Goal: Task Accomplishment & Management: Use online tool/utility

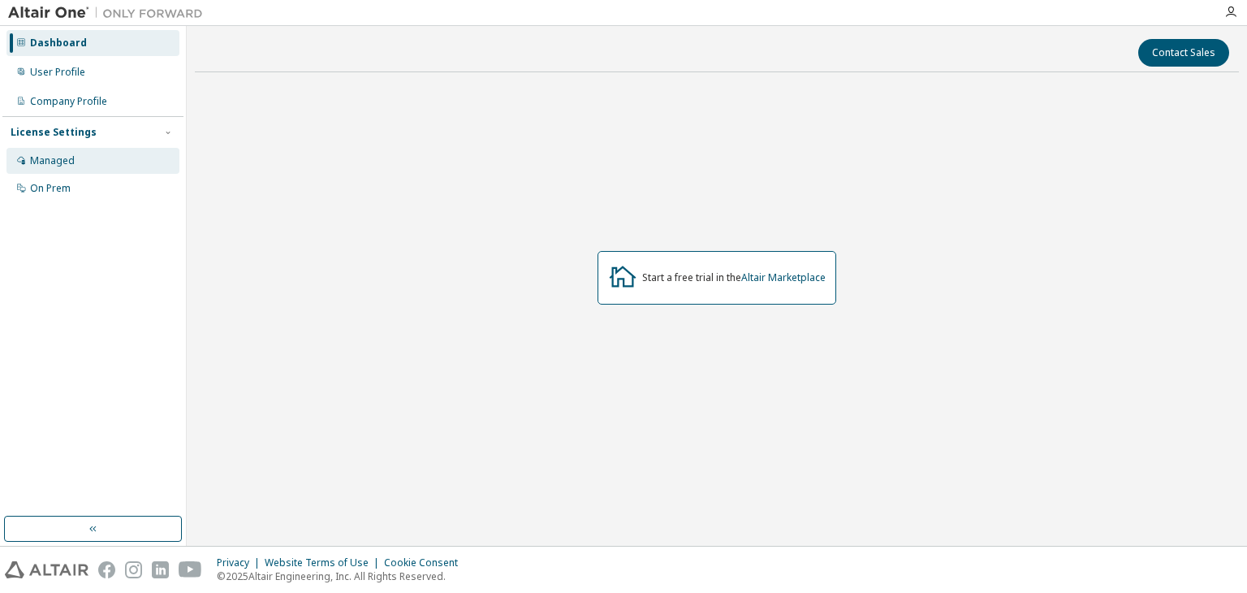
click at [76, 155] on div "Managed" at bounding box center [92, 161] width 173 height 26
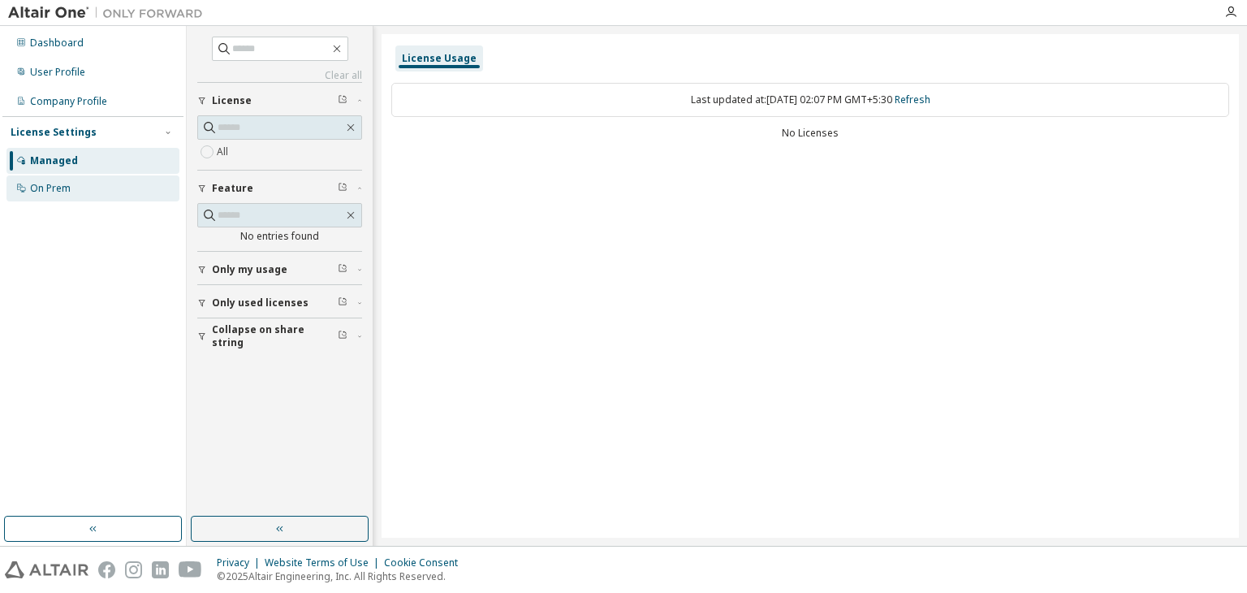
click at [28, 176] on div "On Prem" at bounding box center [92, 188] width 173 height 26
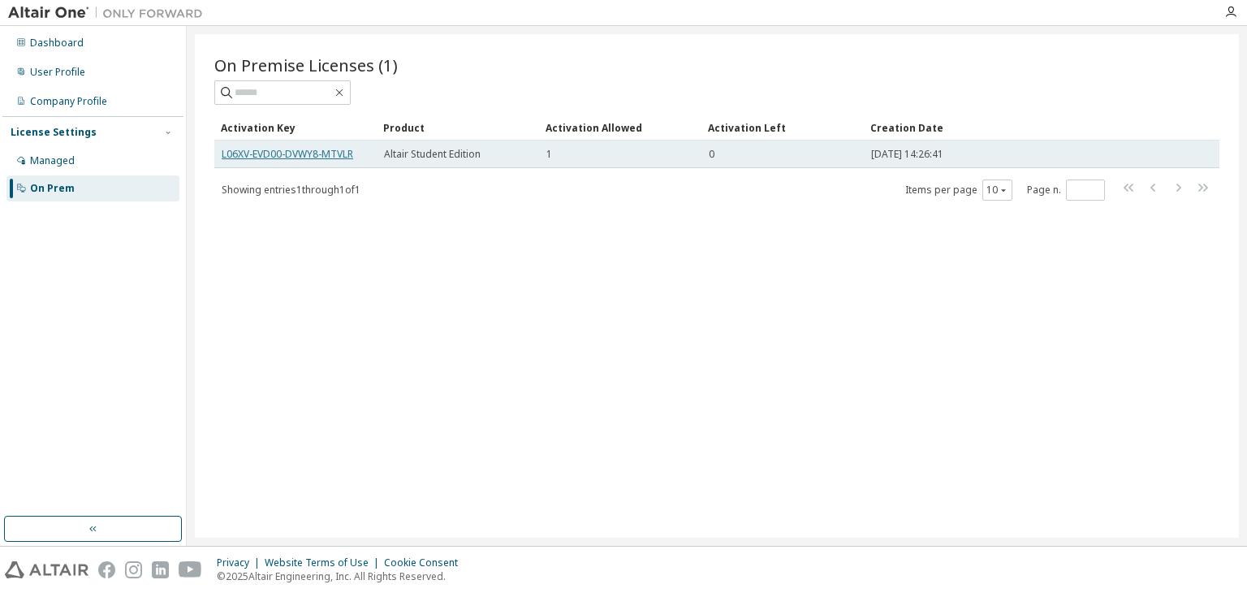
click at [304, 157] on link "L06XV-EVD00-DVWY8-MTVLR" at bounding box center [288, 154] width 132 height 14
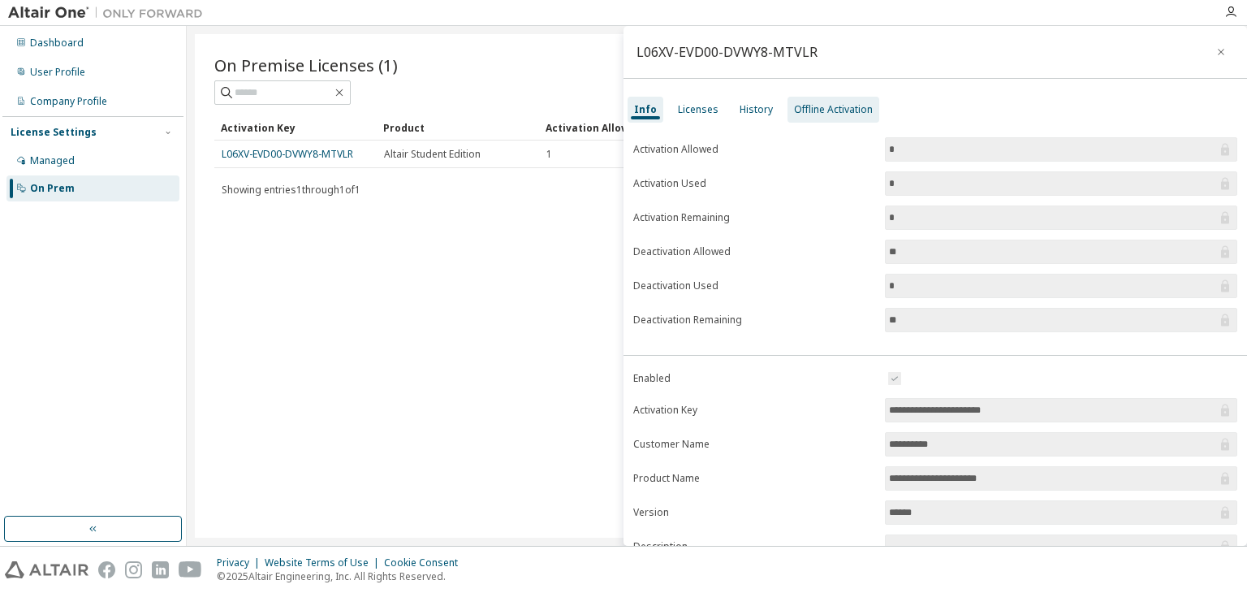
click at [814, 121] on div "Offline Activation" at bounding box center [833, 110] width 92 height 26
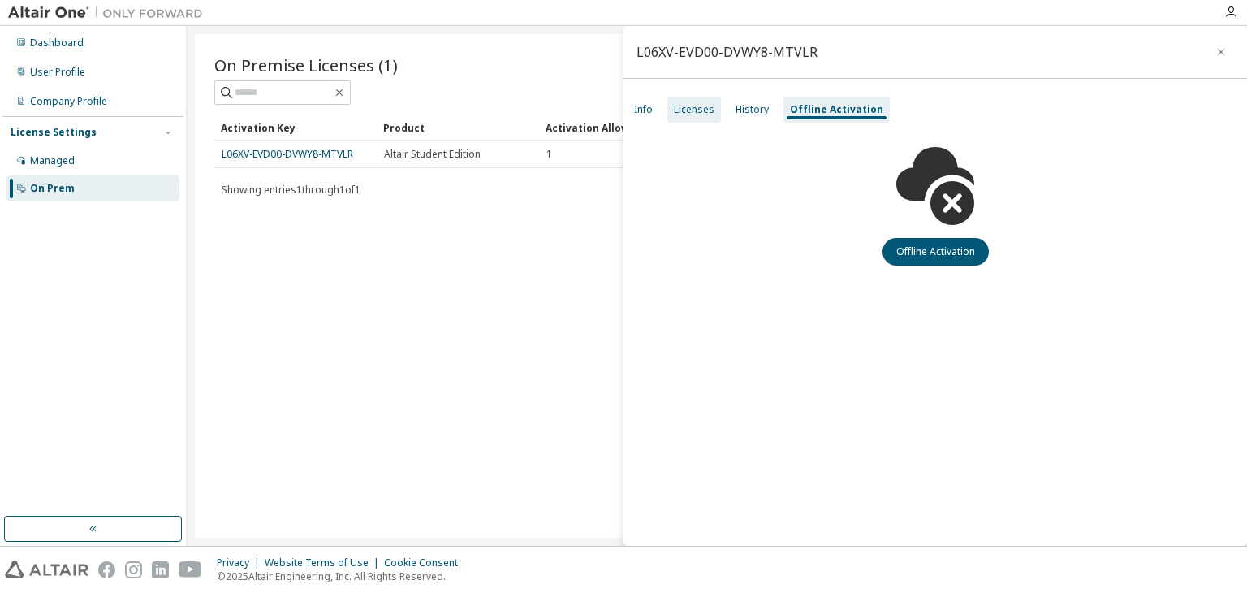
click at [679, 110] on div "Licenses" at bounding box center [694, 109] width 41 height 13
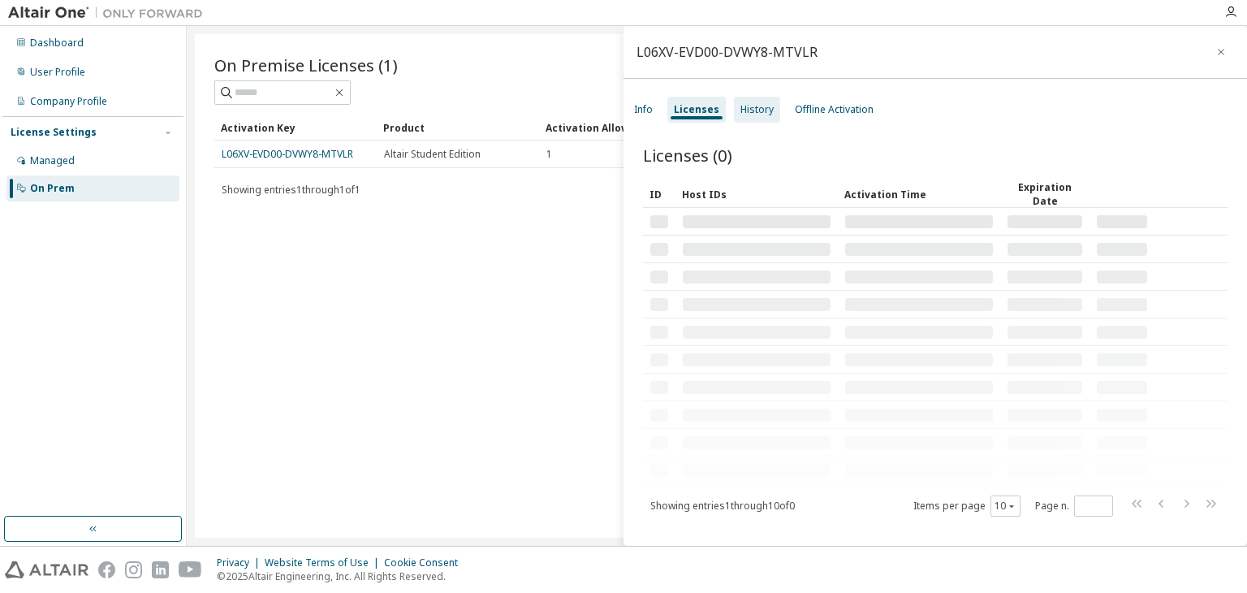
click at [753, 113] on div "History" at bounding box center [756, 109] width 33 height 13
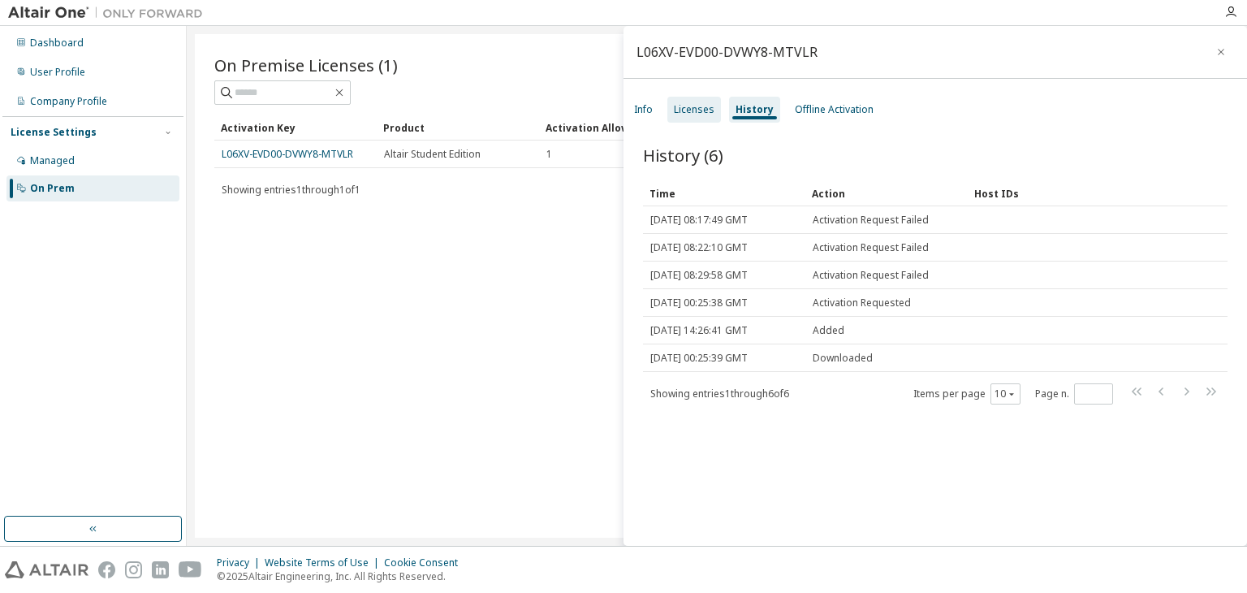
click at [675, 108] on div "Licenses" at bounding box center [694, 109] width 41 height 13
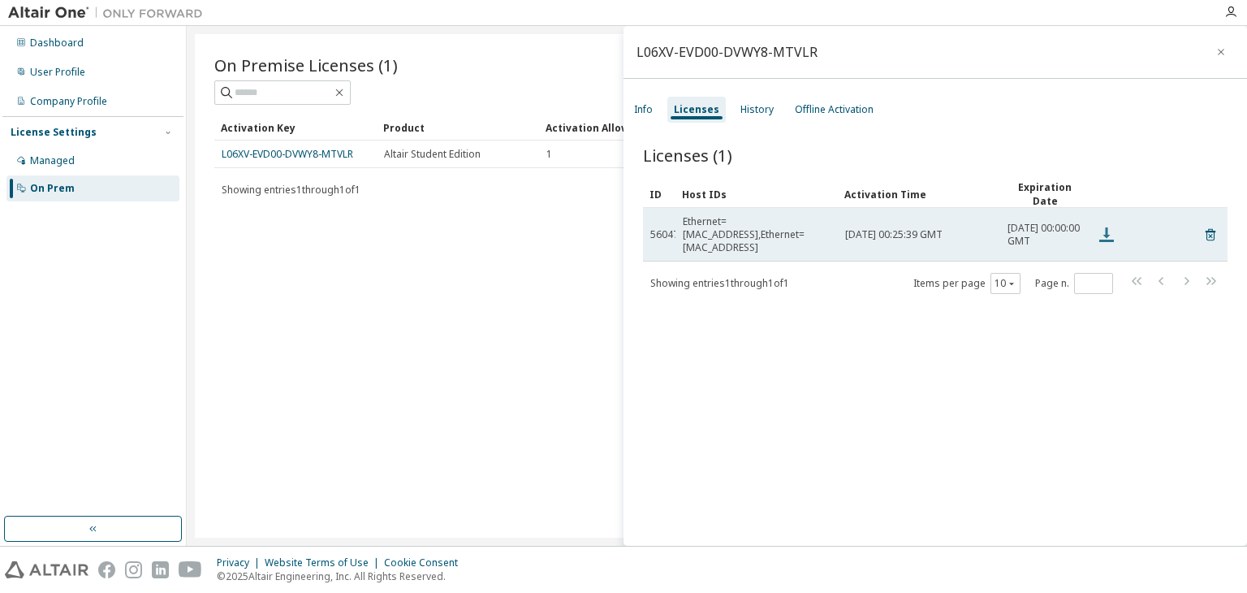
click at [1102, 231] on icon at bounding box center [1106, 234] width 19 height 19
click at [757, 242] on td "Ethernet=F01FAF661983,Ethernet=3CA9F484FAA8" at bounding box center [756, 235] width 162 height 54
click at [705, 218] on td "Ethernet=F01FAF661983,Ethernet=3CA9F484FAA8" at bounding box center [756, 235] width 162 height 54
click at [669, 228] on span "56047" at bounding box center [664, 234] width 28 height 13
click at [667, 208] on td "56047" at bounding box center [659, 235] width 32 height 54
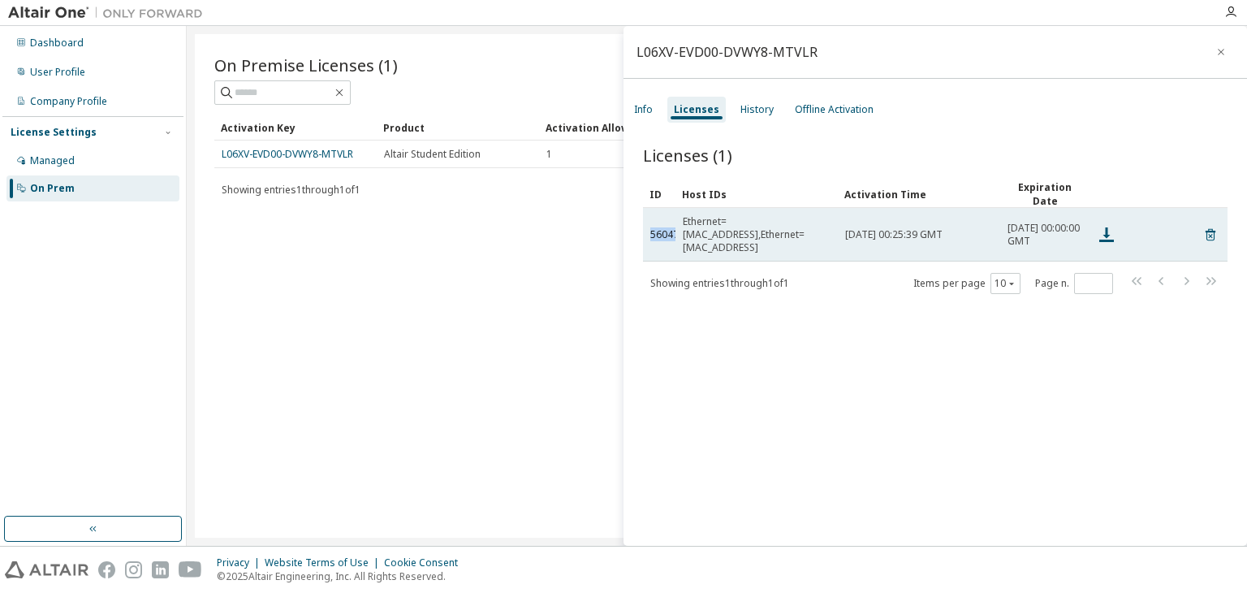
click at [667, 208] on td "56047" at bounding box center [659, 235] width 32 height 54
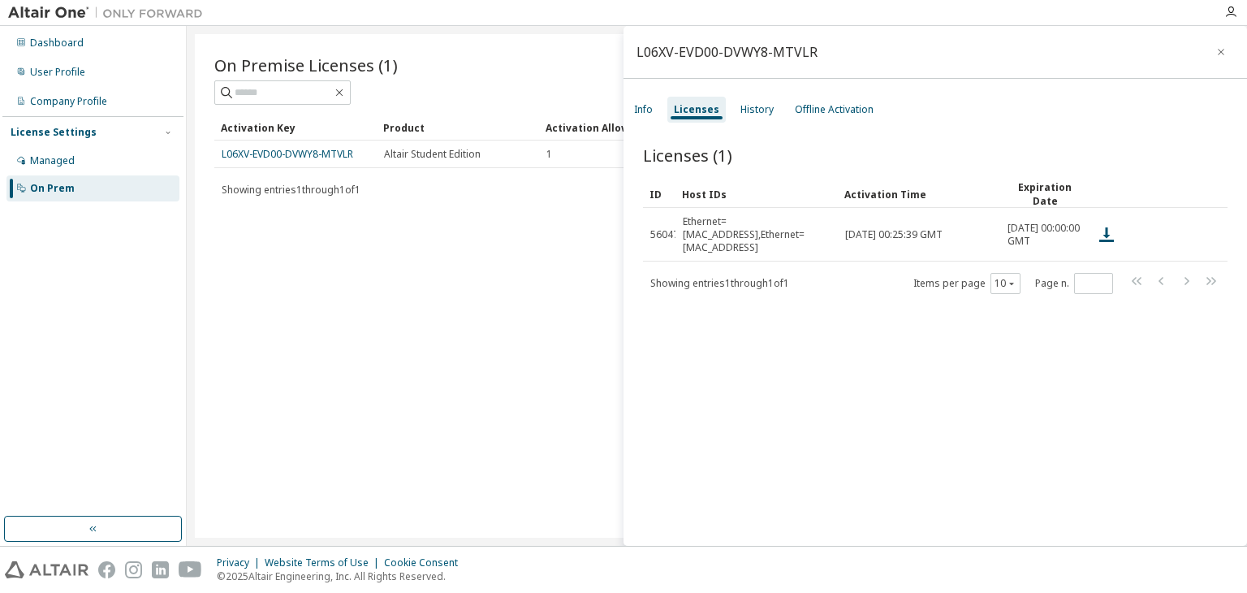
click at [257, 119] on div "Activation Key" at bounding box center [295, 127] width 149 height 26
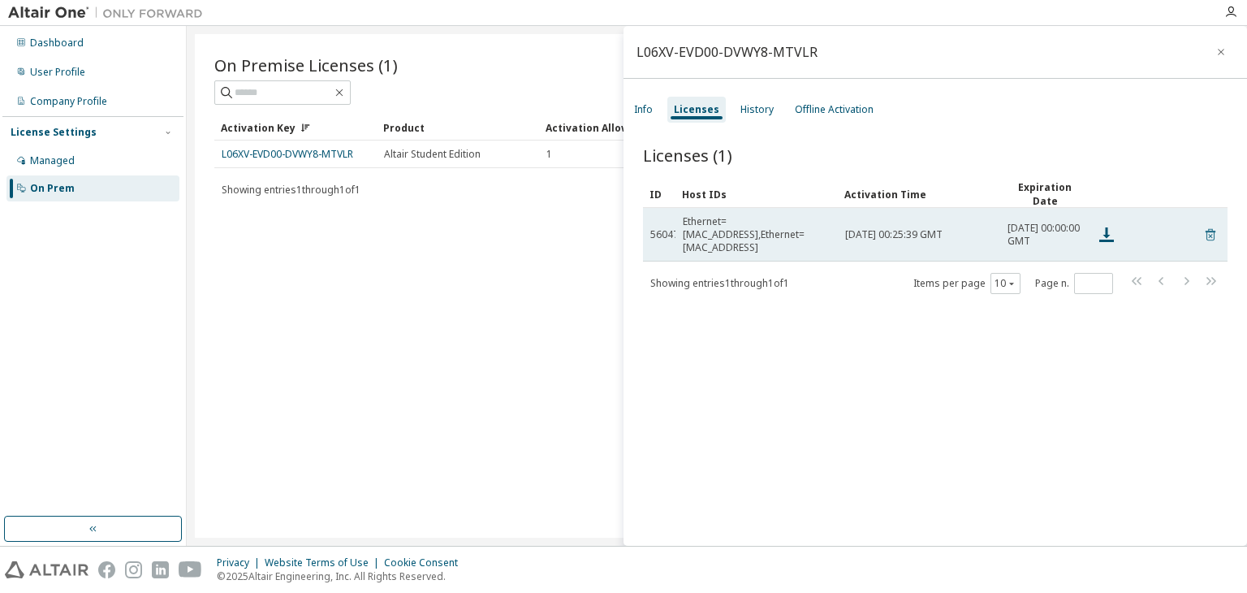
click at [1203, 238] on icon at bounding box center [1210, 234] width 15 height 19
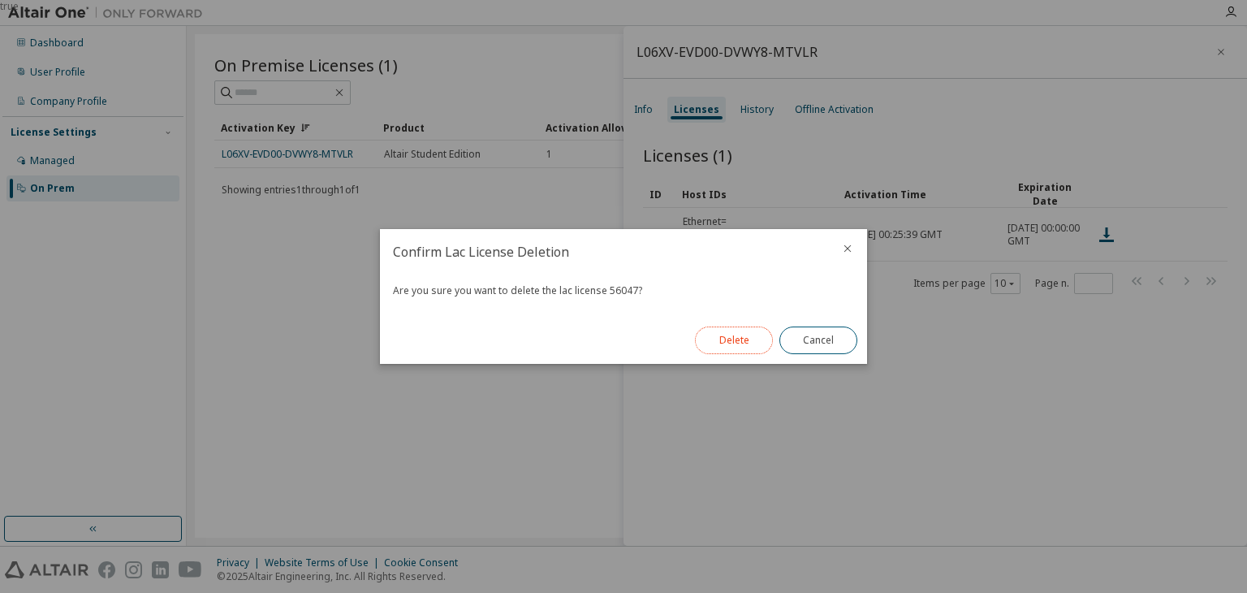
click at [738, 341] on button "Delete" at bounding box center [734, 340] width 78 height 28
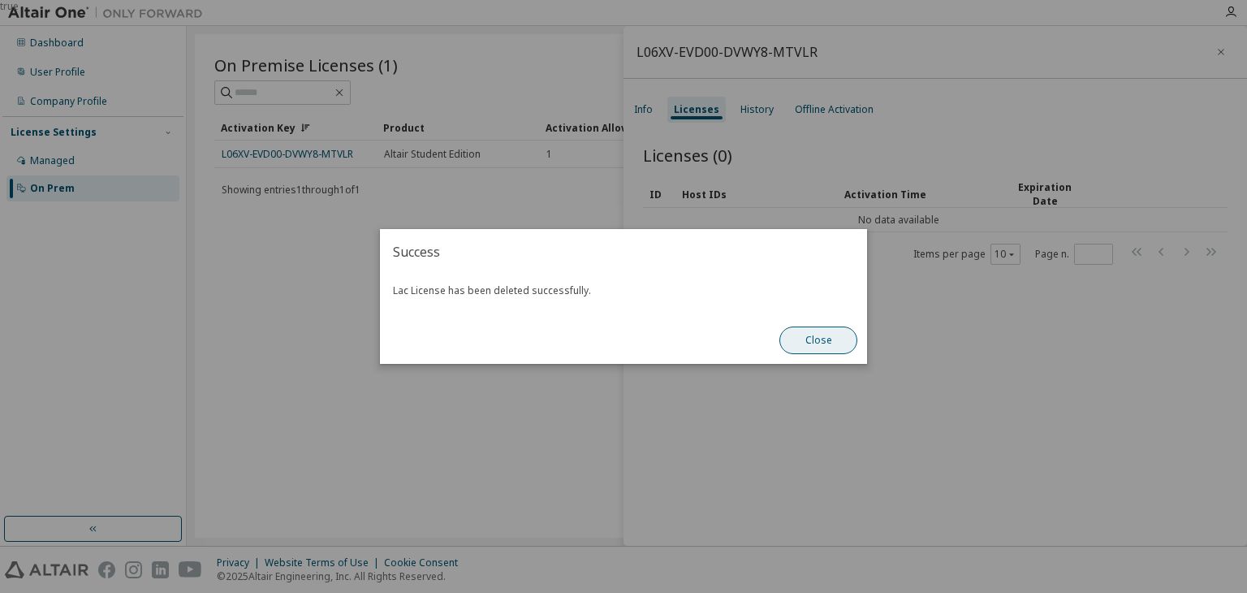
click at [791, 340] on button "Close" at bounding box center [818, 340] width 78 height 28
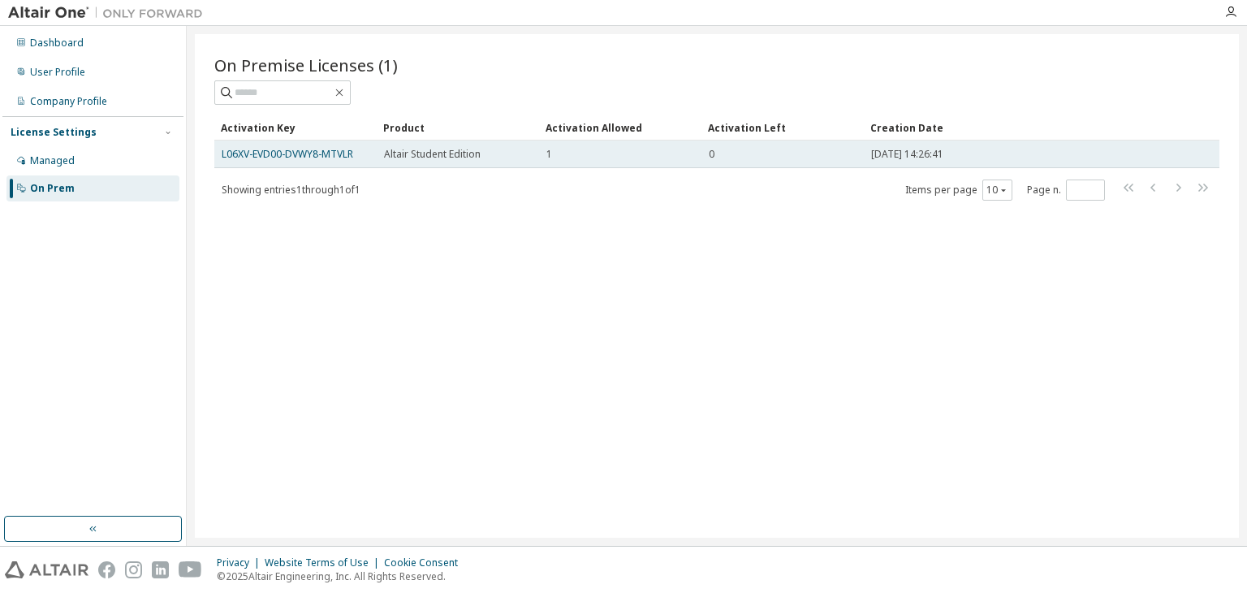
click at [707, 160] on td "0" at bounding box center [782, 154] width 162 height 28
click at [383, 153] on td "Altair Student Edition" at bounding box center [458, 154] width 162 height 28
click at [274, 152] on link "L06XV-EVD00-DVWY8-MTVLR" at bounding box center [288, 154] width 132 height 14
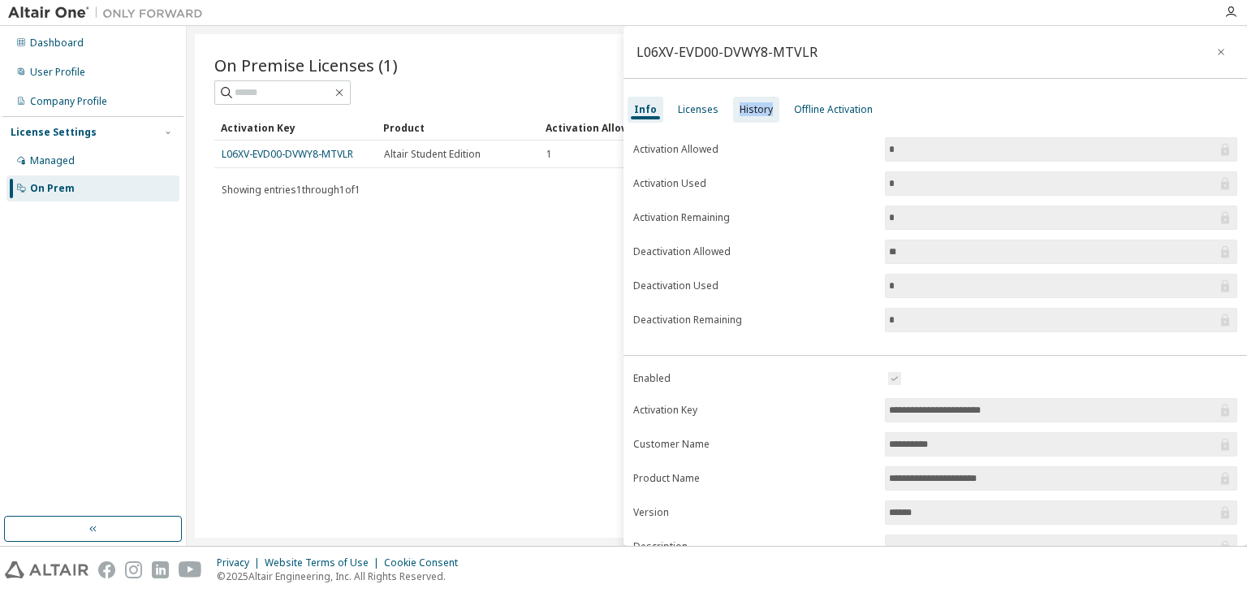
drag, startPoint x: 725, startPoint y: 103, endPoint x: 766, endPoint y: 107, distance: 41.6
click at [766, 107] on div "Info Licenses History Offline Activation" at bounding box center [934, 109] width 623 height 29
click at [766, 107] on div "History" at bounding box center [755, 109] width 33 height 13
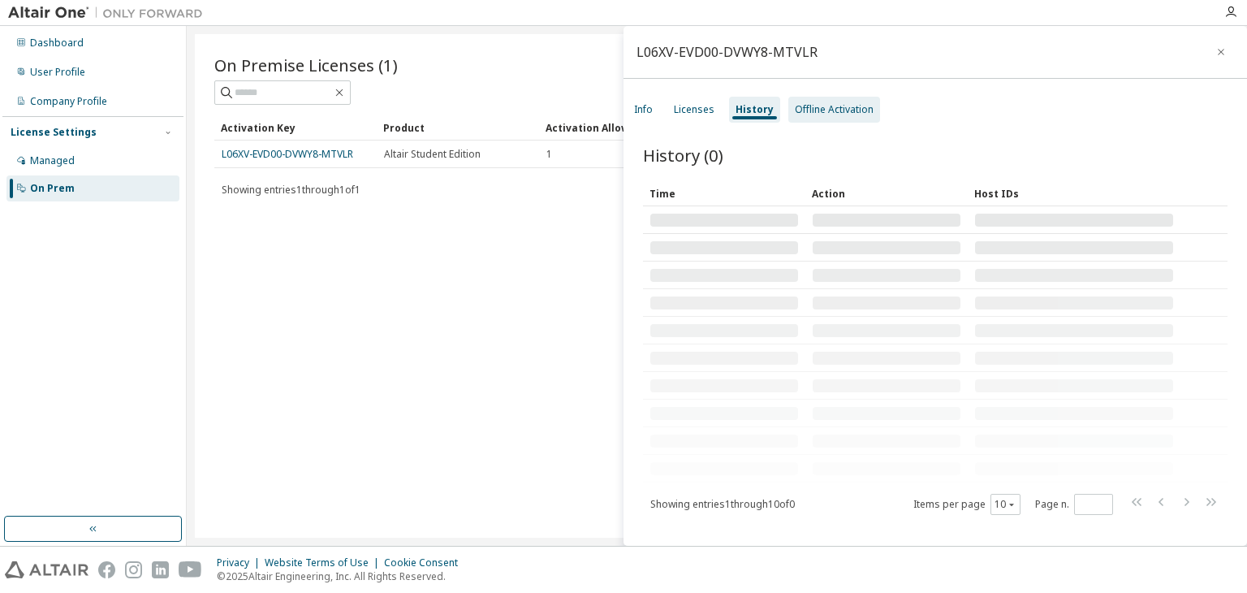
click at [821, 108] on div "Offline Activation" at bounding box center [834, 109] width 79 height 13
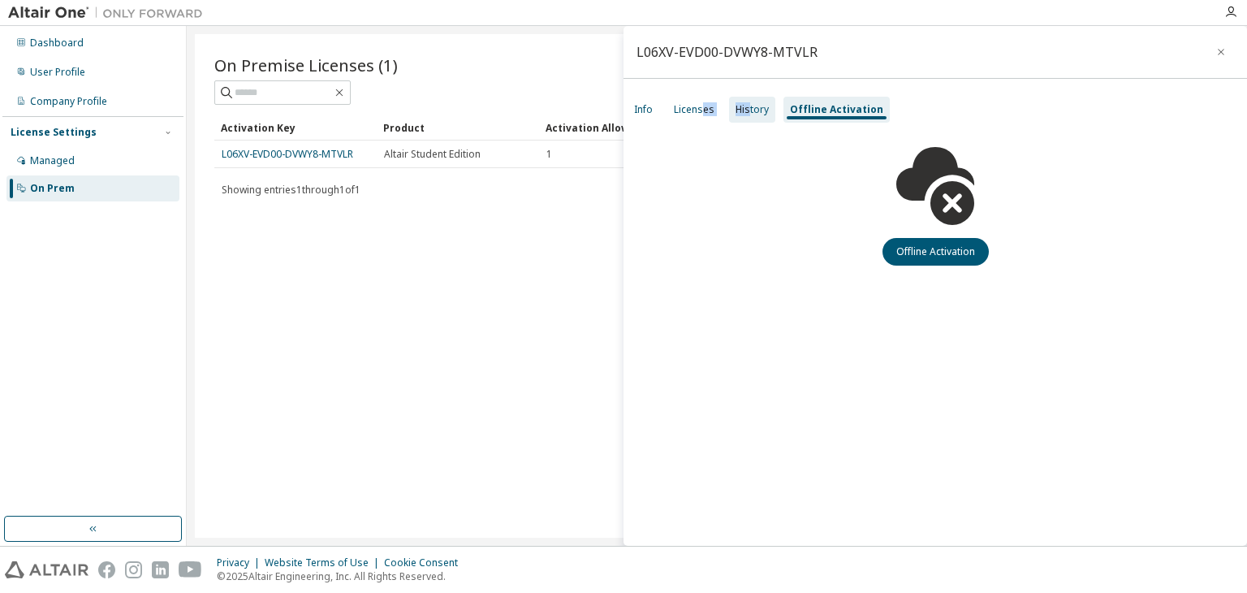
drag, startPoint x: 702, startPoint y: 108, endPoint x: 747, endPoint y: 101, distance: 45.1
click at [747, 101] on div "Info Licenses History Offline Activation" at bounding box center [934, 109] width 623 height 29
click at [747, 101] on div "History" at bounding box center [752, 110] width 46 height 26
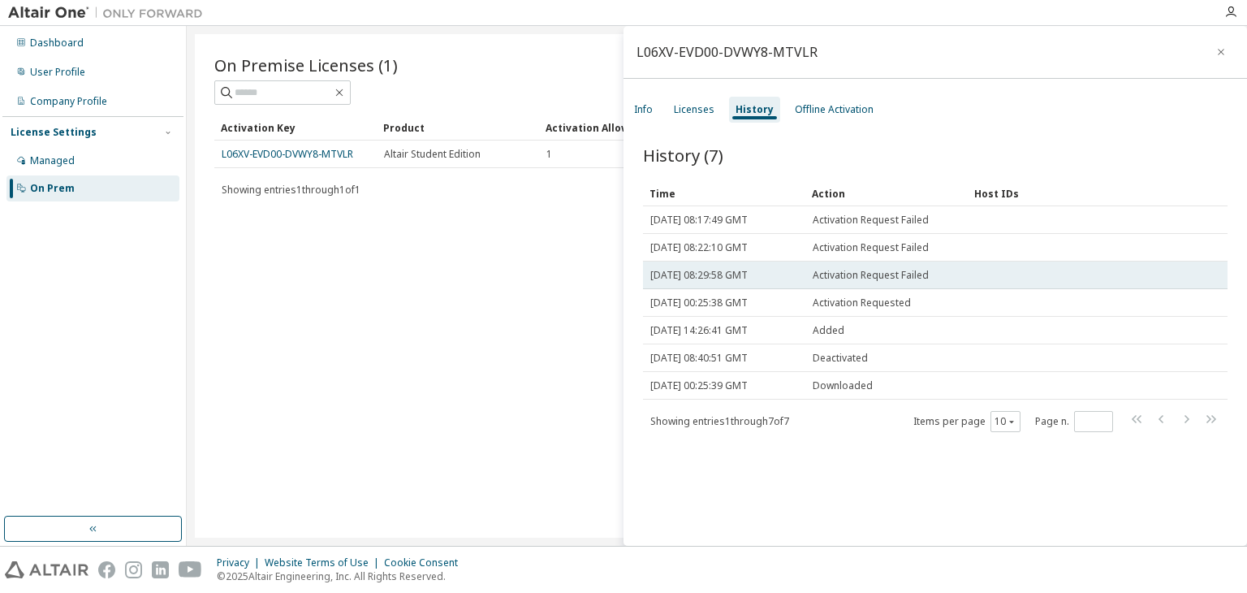
click at [873, 277] on span "Activation Request Failed" at bounding box center [871, 275] width 116 height 13
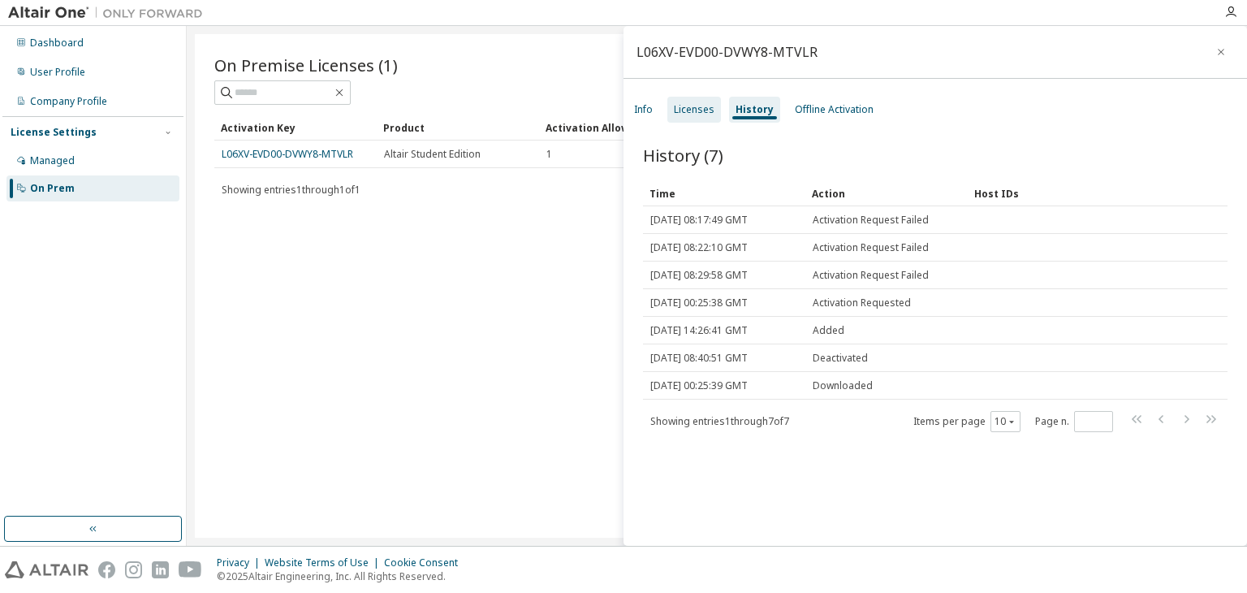
click at [686, 114] on div "Licenses" at bounding box center [694, 109] width 41 height 13
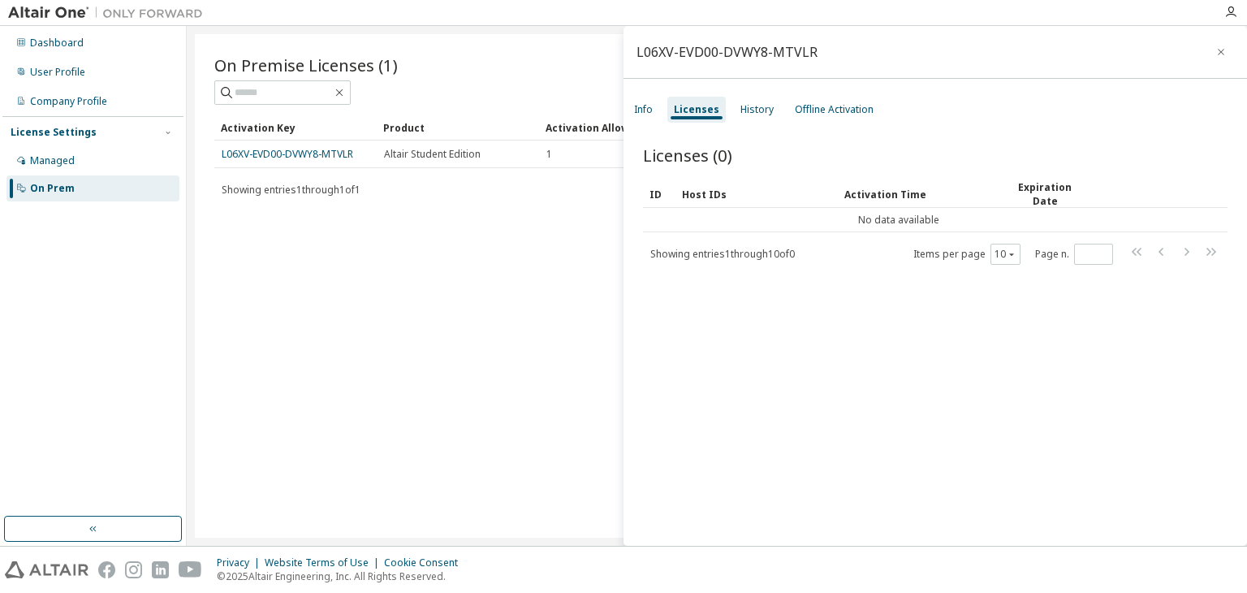
click at [893, 188] on div "Activation Time" at bounding box center [918, 194] width 149 height 26
click at [701, 183] on div "Host IDs" at bounding box center [756, 194] width 149 height 26
click at [662, 191] on div "ID" at bounding box center [658, 194] width 19 height 26
click at [745, 106] on div "History" at bounding box center [756, 109] width 33 height 13
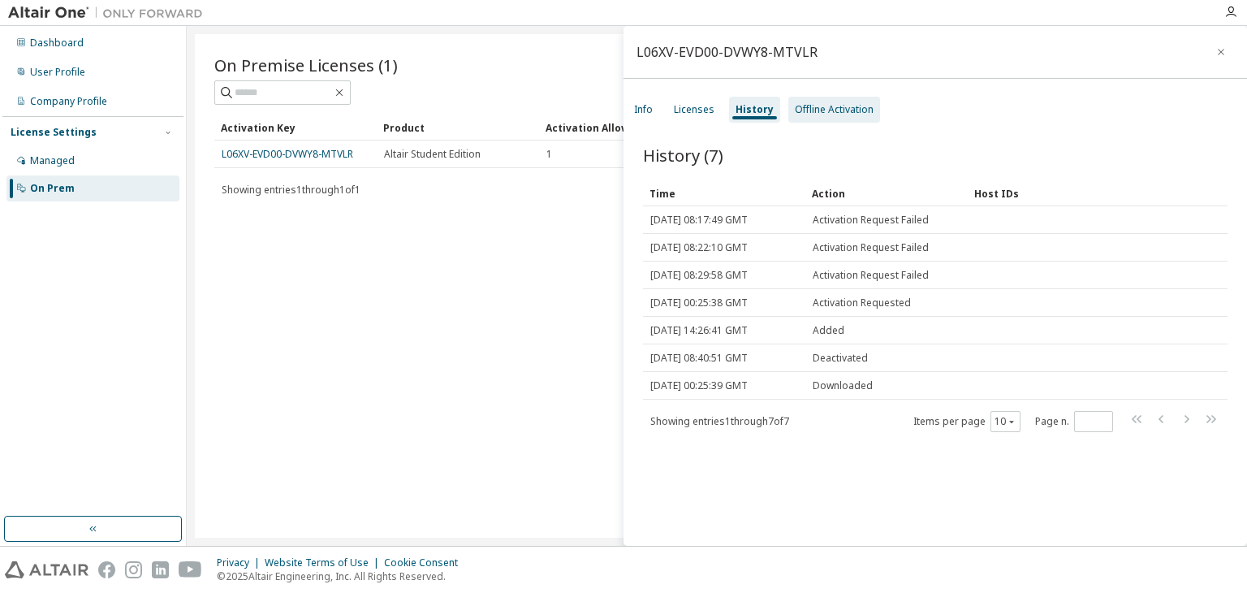
click at [795, 107] on div "Offline Activation" at bounding box center [834, 109] width 79 height 13
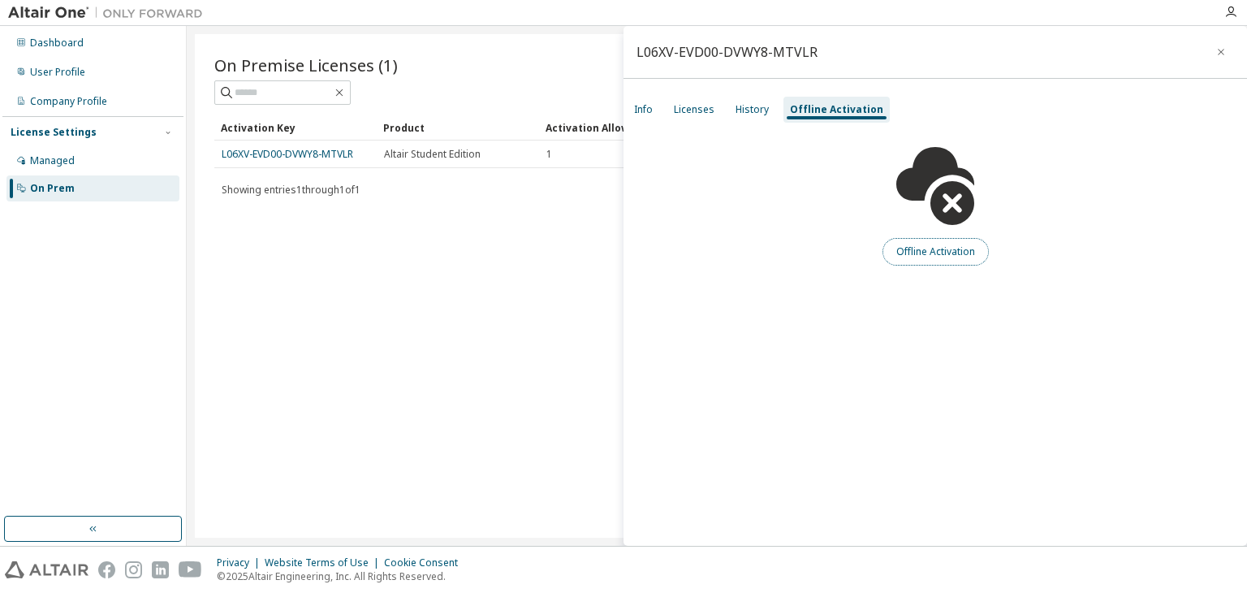
click at [912, 244] on button "Offline Activation" at bounding box center [935, 252] width 106 height 28
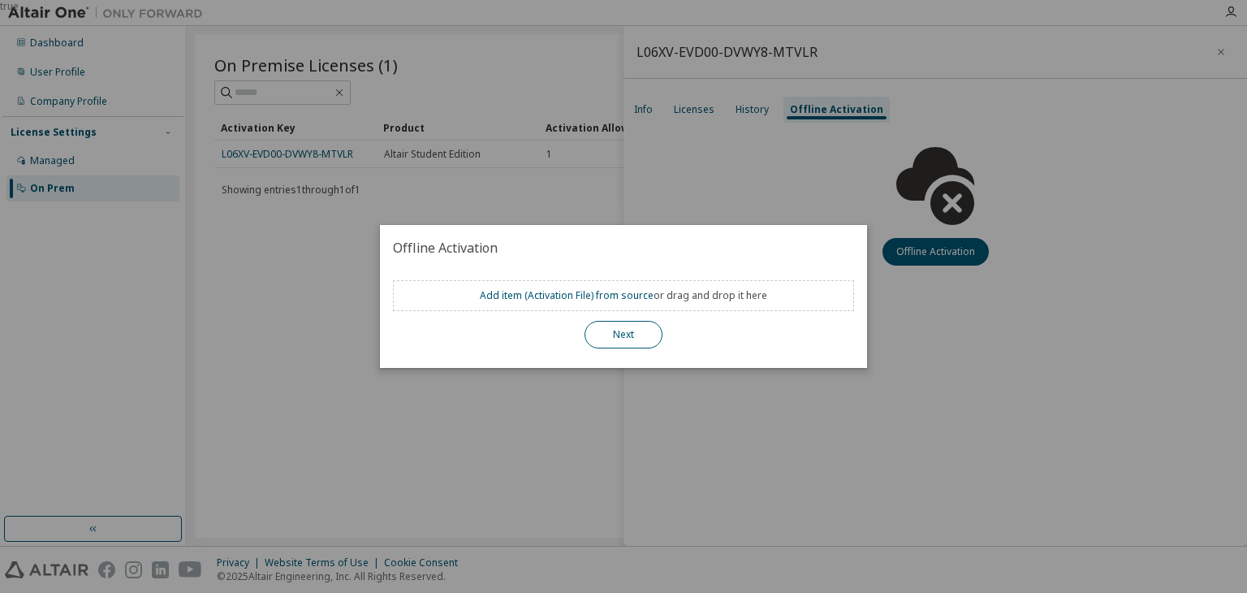
click at [655, 322] on button "Next" at bounding box center [623, 335] width 78 height 28
click at [416, 161] on div "true" at bounding box center [623, 296] width 1247 height 593
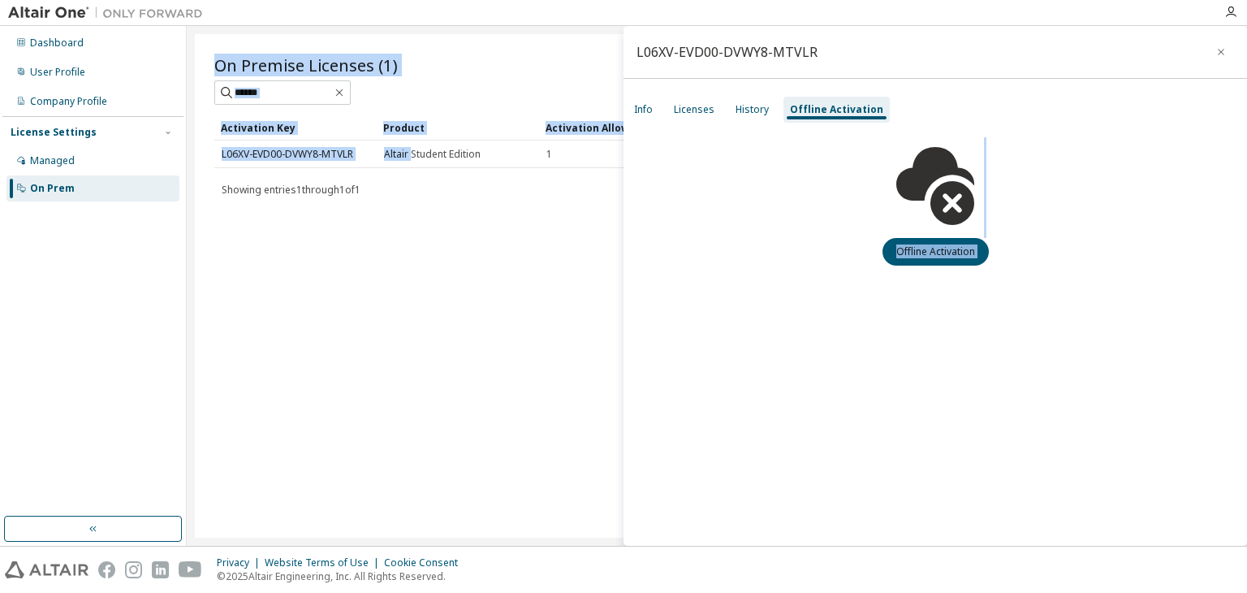
drag, startPoint x: 411, startPoint y: 153, endPoint x: 671, endPoint y: 196, distance: 264.1
click at [671, 196] on main "L06XV-EVD00-DVWY8-MTVLR Info Licenses History Offline Activation Offline Activa…" at bounding box center [717, 286] width 1060 height 520
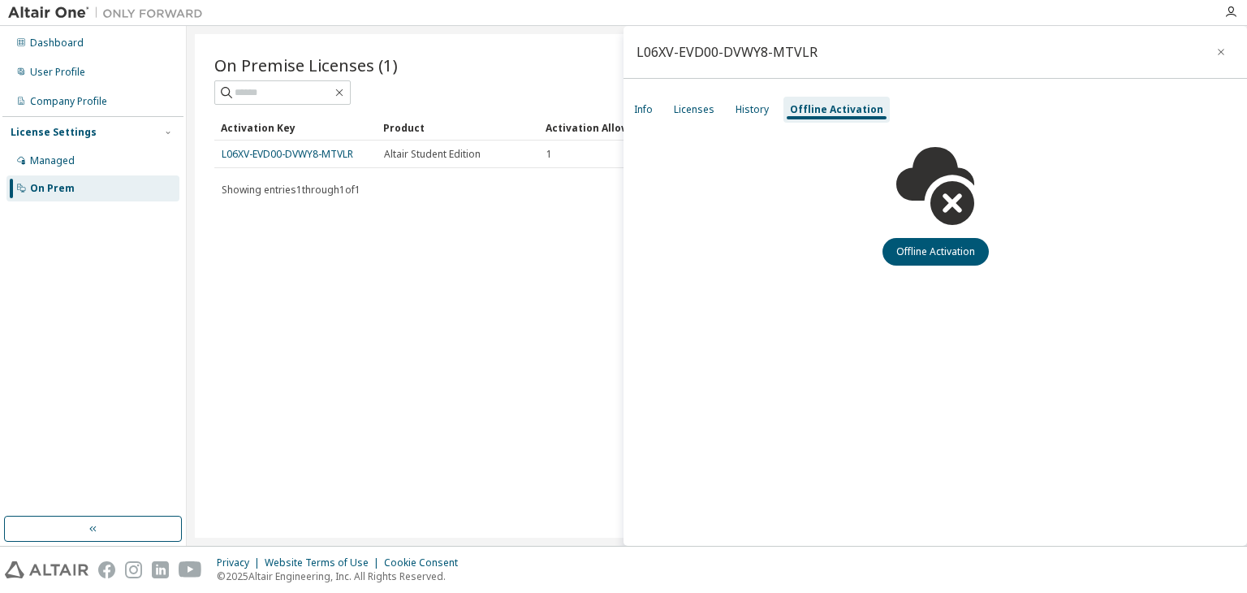
click at [292, 258] on div "On Premise Licenses (1) Clear Load Save Save As Field Operator Value Select fil…" at bounding box center [717, 285] width 1044 height 503
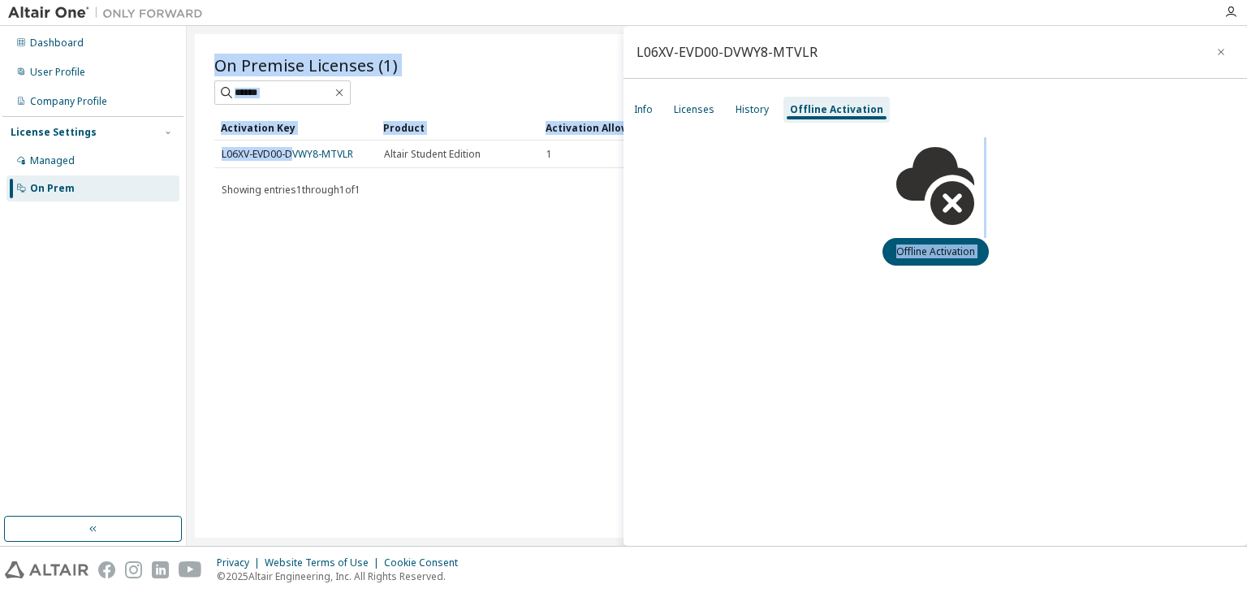
drag, startPoint x: 292, startPoint y: 153, endPoint x: 792, endPoint y: 230, distance: 505.9
click at [792, 230] on main "L06XV-EVD00-DVWY8-MTVLR Info Licenses History Offline Activation Offline Activa…" at bounding box center [717, 286] width 1060 height 520
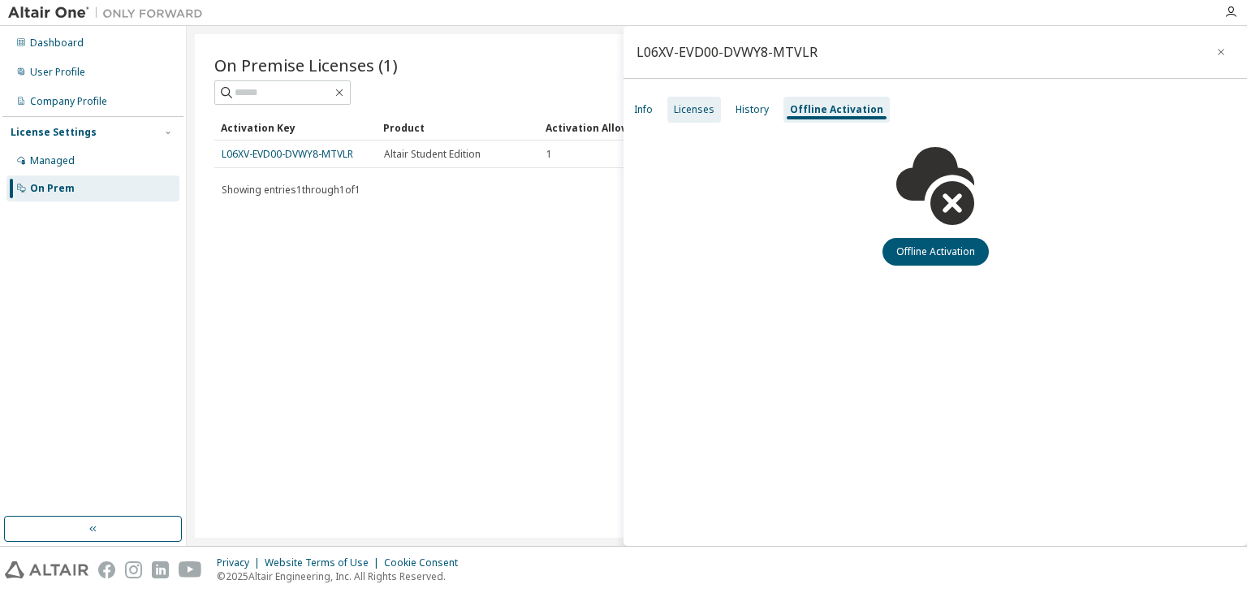
click at [691, 109] on div "Licenses" at bounding box center [694, 109] width 41 height 13
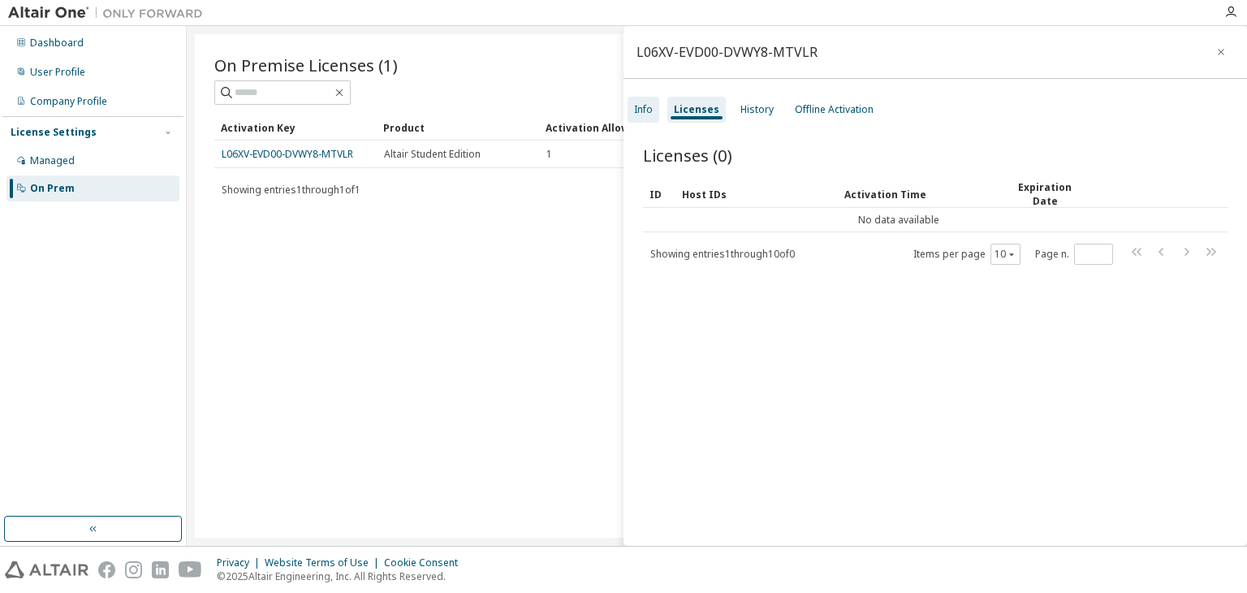
click at [653, 101] on div "Info" at bounding box center [643, 110] width 32 height 26
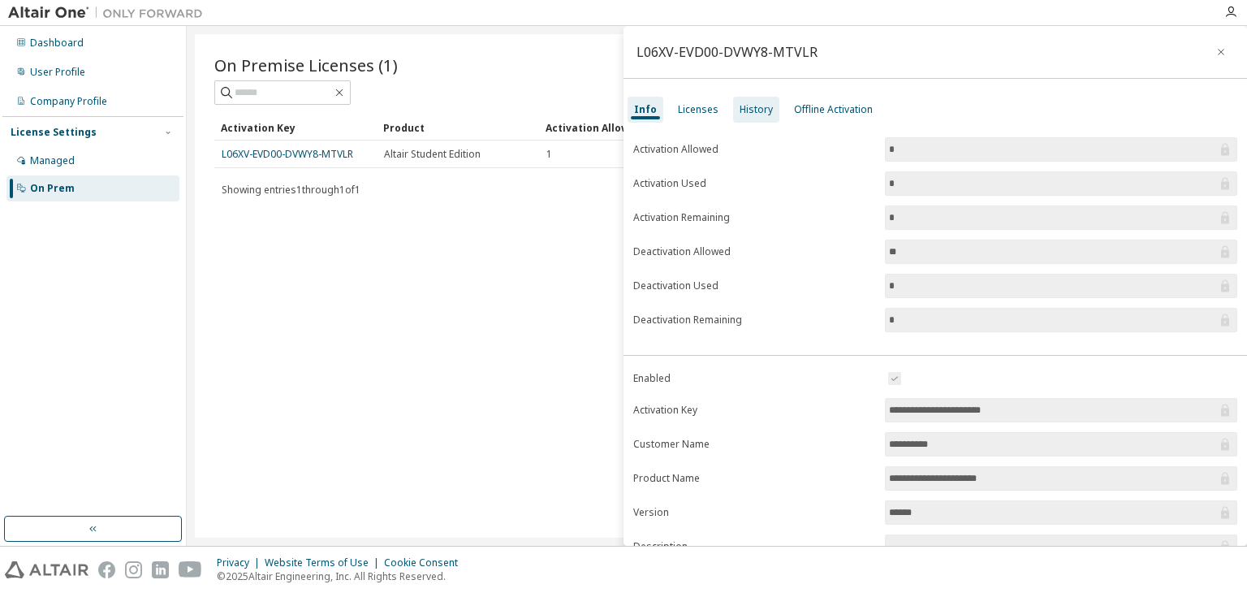
click at [763, 106] on div "History" at bounding box center [755, 109] width 33 height 13
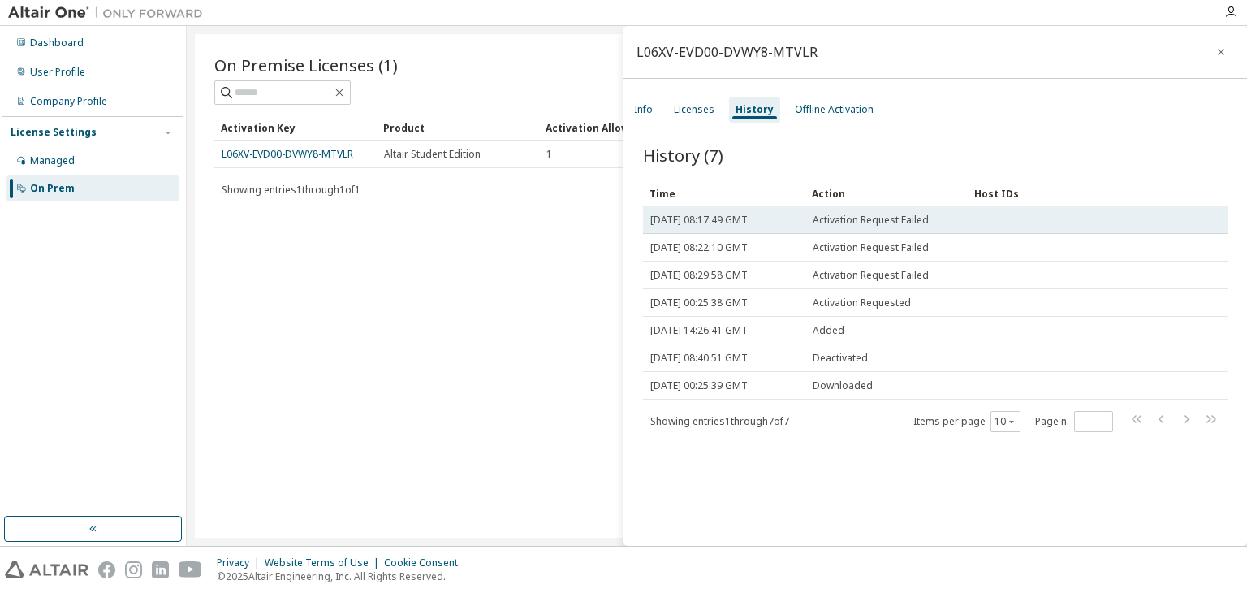
click at [819, 213] on span "Activation Request Failed" at bounding box center [871, 219] width 116 height 13
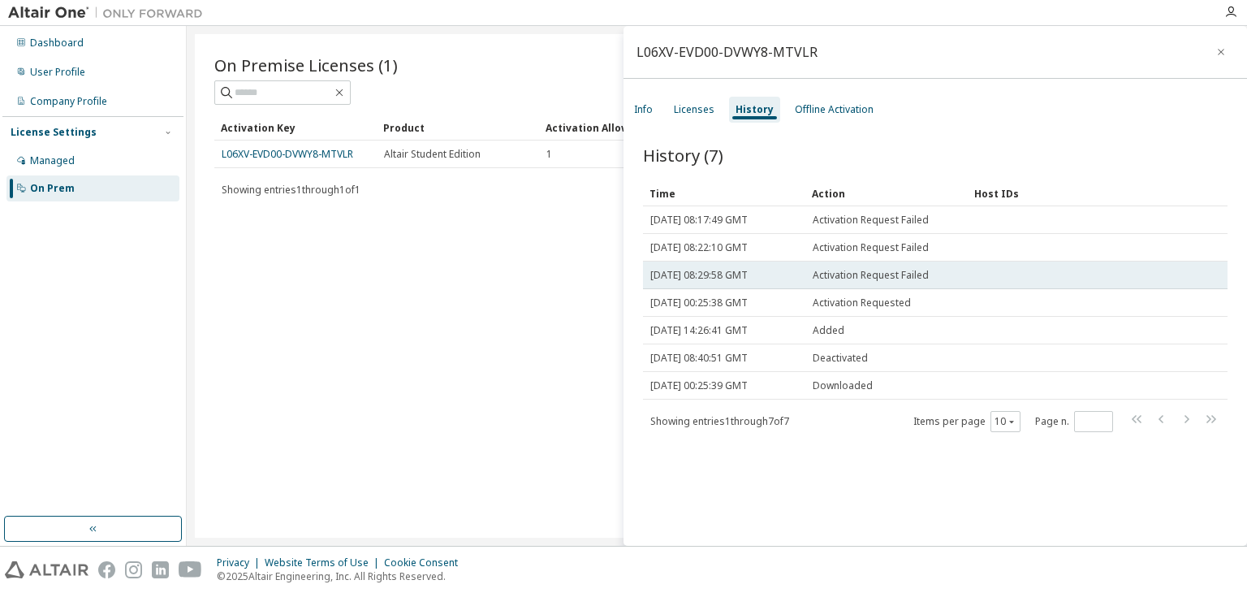
click at [852, 282] on td "Activation Request Failed" at bounding box center [886, 275] width 162 height 28
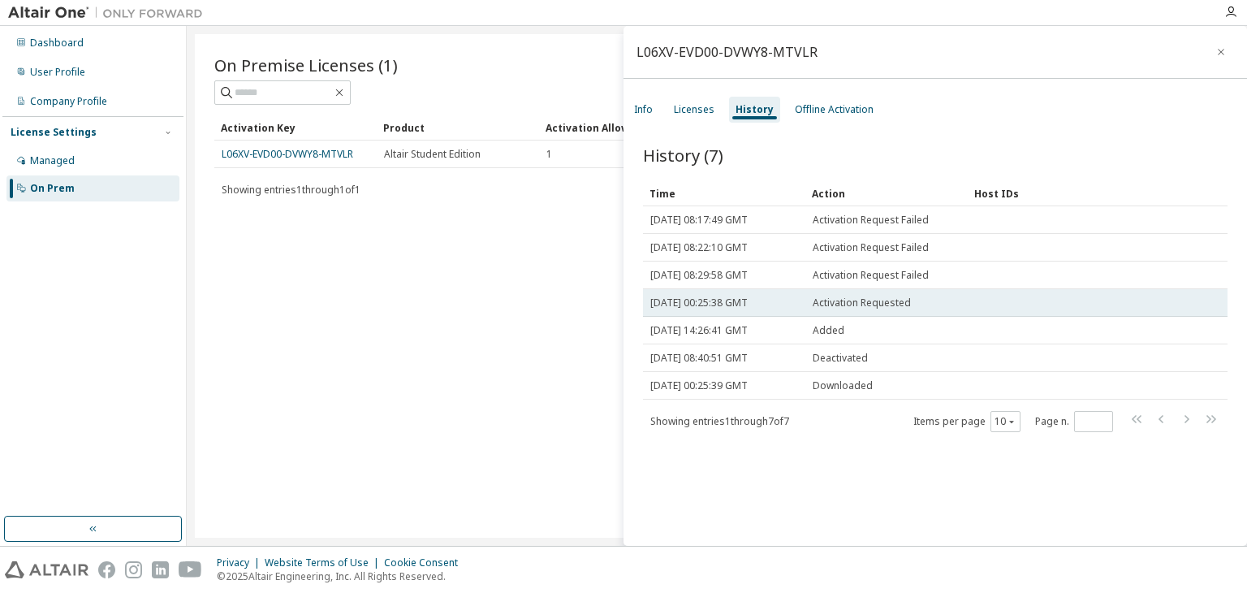
click at [841, 307] on span "Activation Requested" at bounding box center [862, 302] width 98 height 13
click at [855, 298] on span "Activation Requested" at bounding box center [862, 302] width 98 height 13
